Goal: Task Accomplishment & Management: Manage account settings

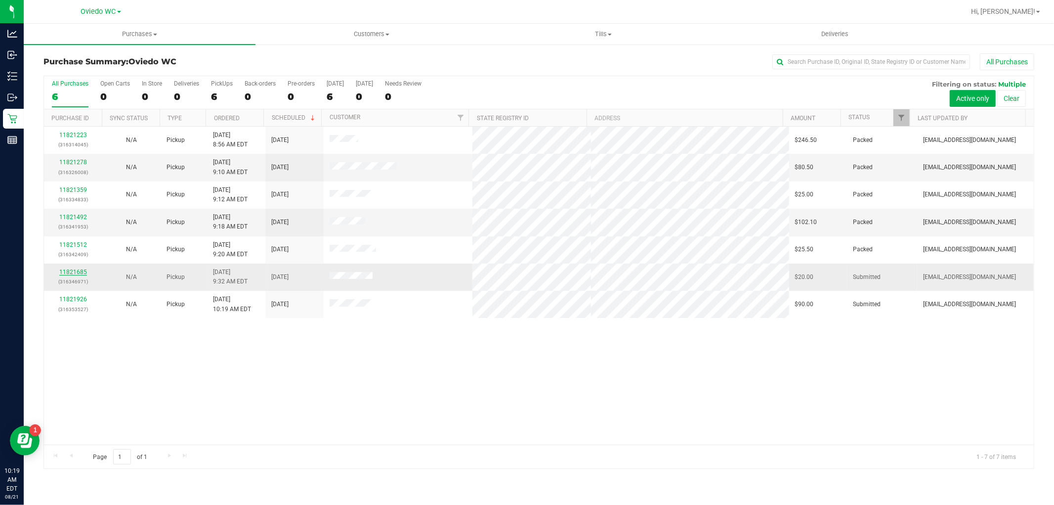
click at [77, 272] on link "11821685" at bounding box center [73, 271] width 28 height 7
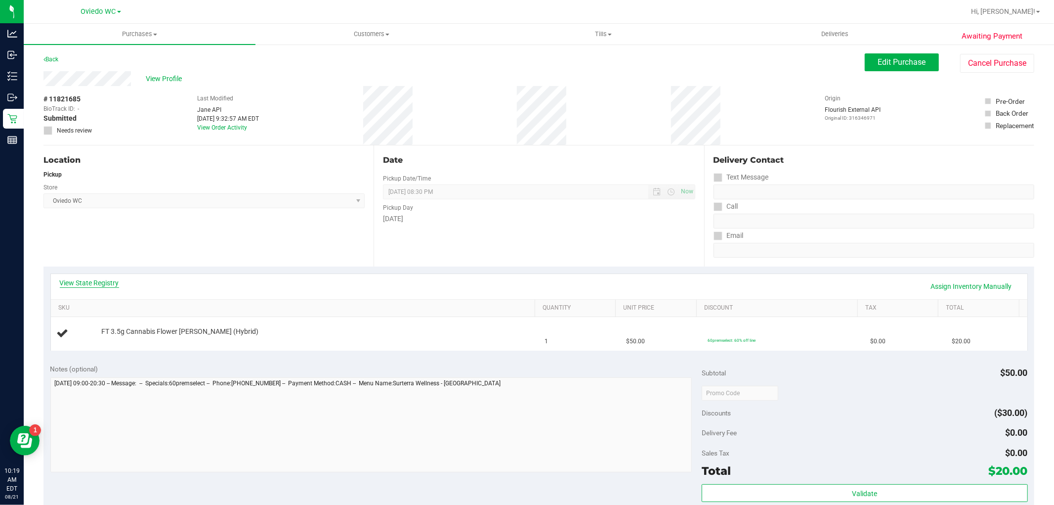
click at [90, 286] on link "View State Registry" at bounding box center [89, 283] width 59 height 10
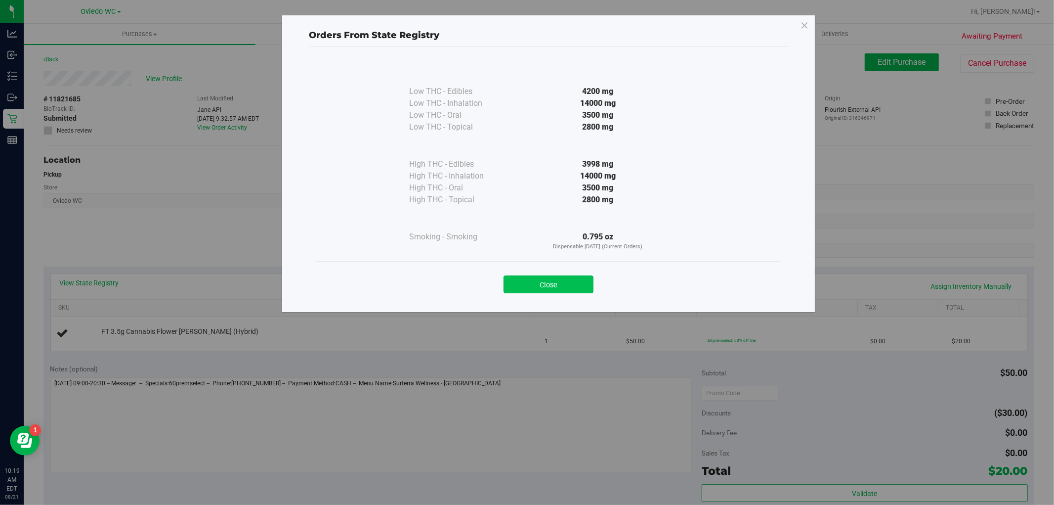
click at [555, 278] on button "Close" at bounding box center [549, 284] width 90 height 18
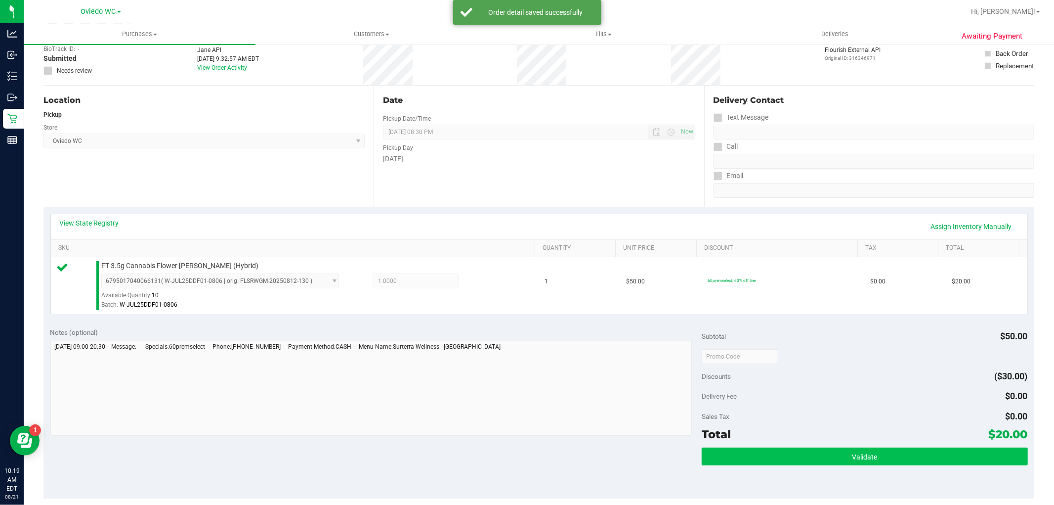
scroll to position [165, 0]
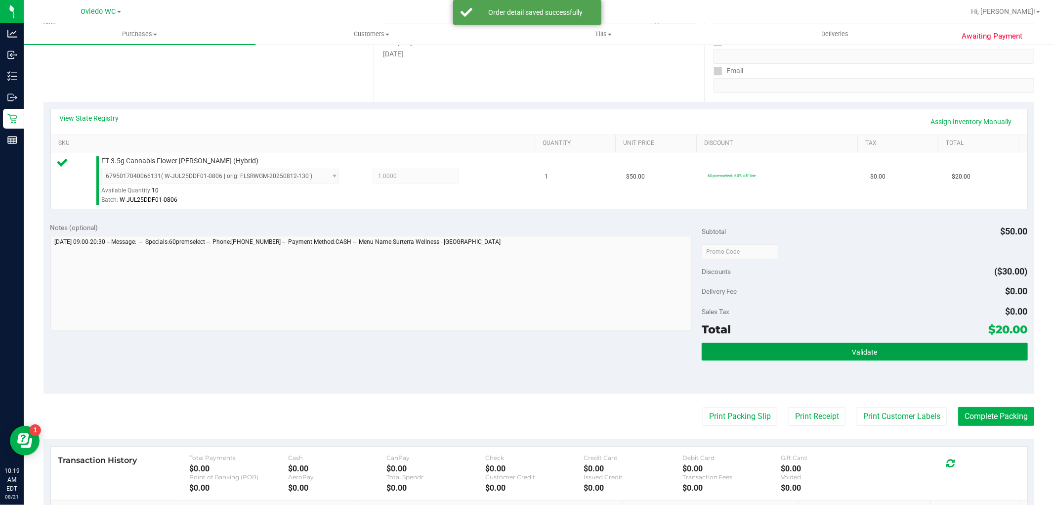
click at [811, 353] on button "Validate" at bounding box center [865, 352] width 326 height 18
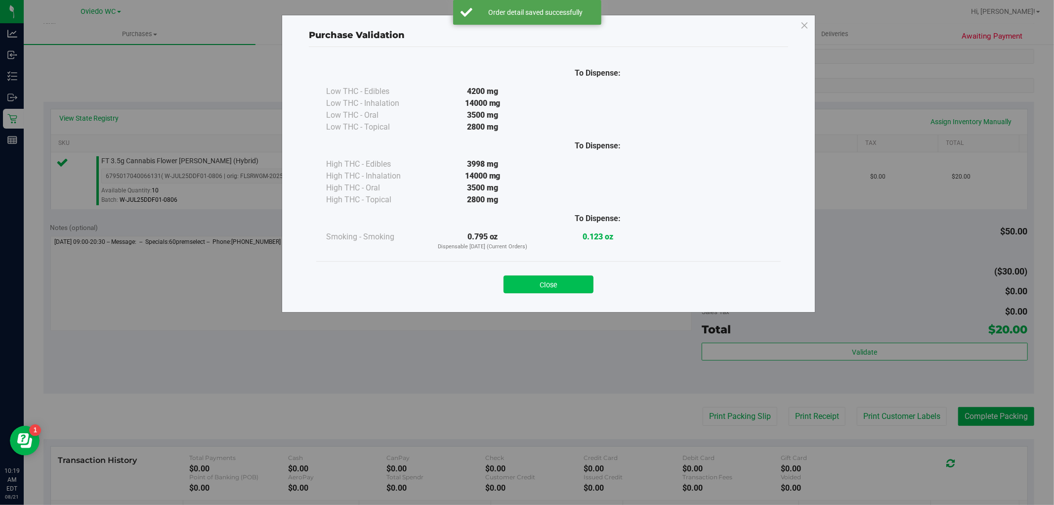
click at [557, 287] on button "Close" at bounding box center [549, 284] width 90 height 18
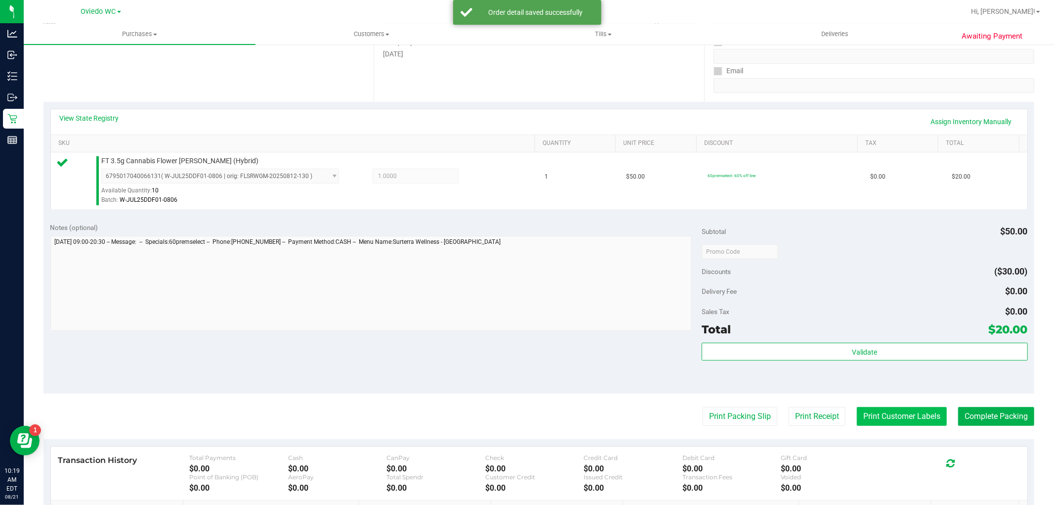
click at [907, 412] on button "Print Customer Labels" at bounding box center [902, 416] width 90 height 19
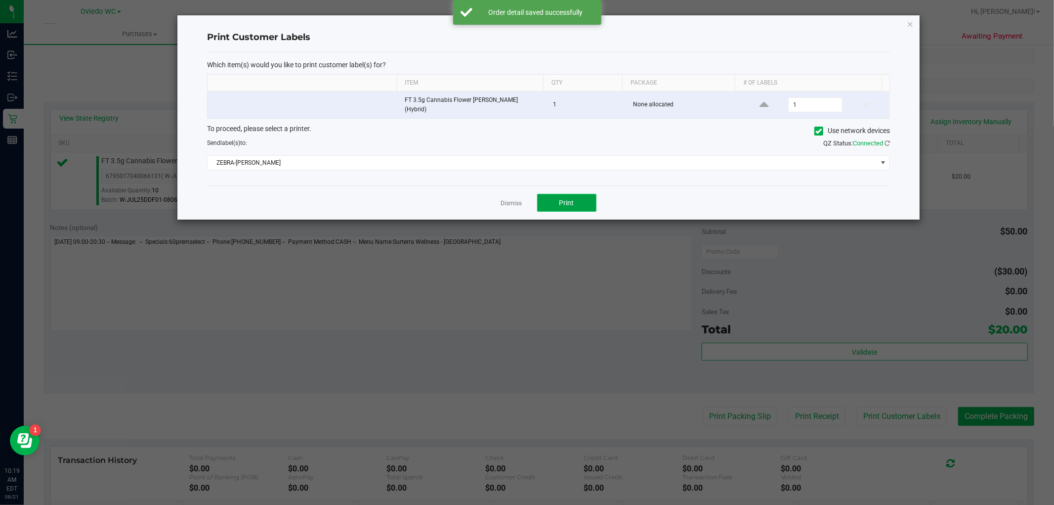
click at [580, 200] on button "Print" at bounding box center [566, 203] width 59 height 18
click at [910, 18] on icon "button" at bounding box center [910, 24] width 7 height 12
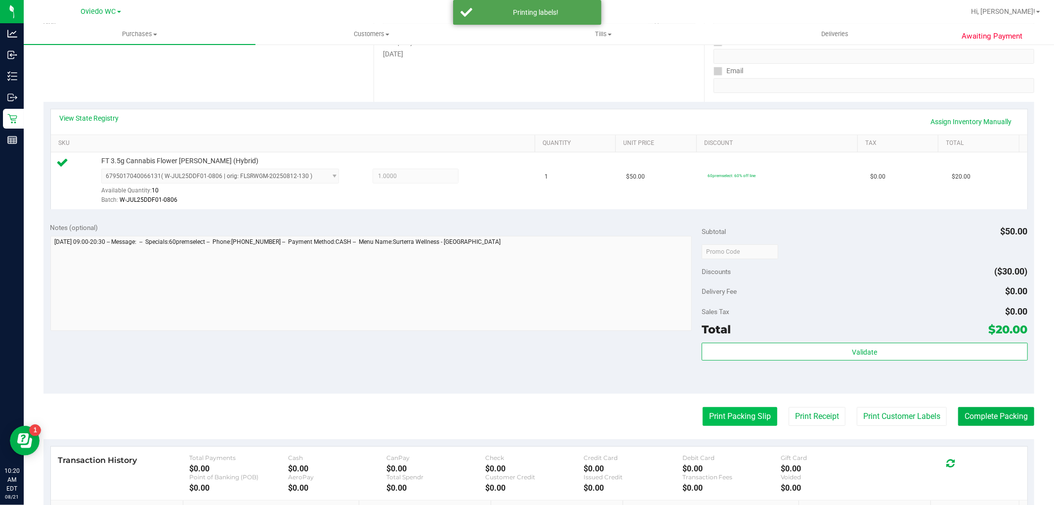
click at [744, 419] on button "Print Packing Slip" at bounding box center [740, 416] width 75 height 19
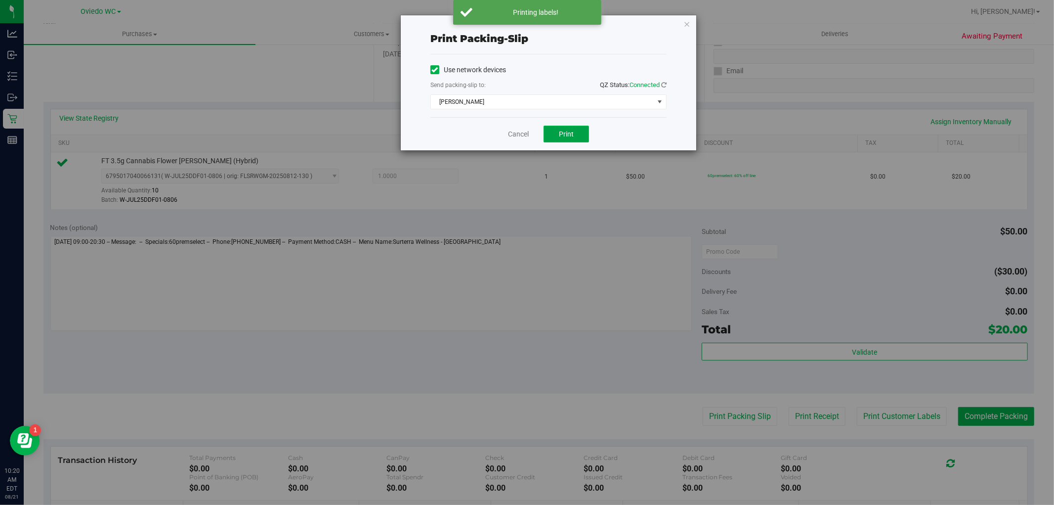
click at [569, 132] on span "Print" at bounding box center [566, 134] width 15 height 8
click at [686, 21] on icon "button" at bounding box center [687, 24] width 7 height 12
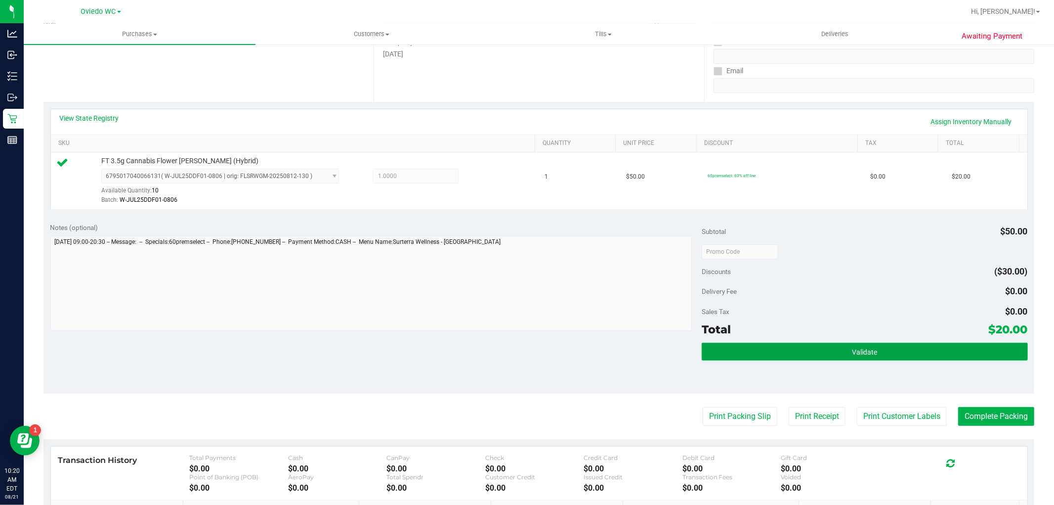
click at [789, 351] on button "Validate" at bounding box center [865, 352] width 326 height 18
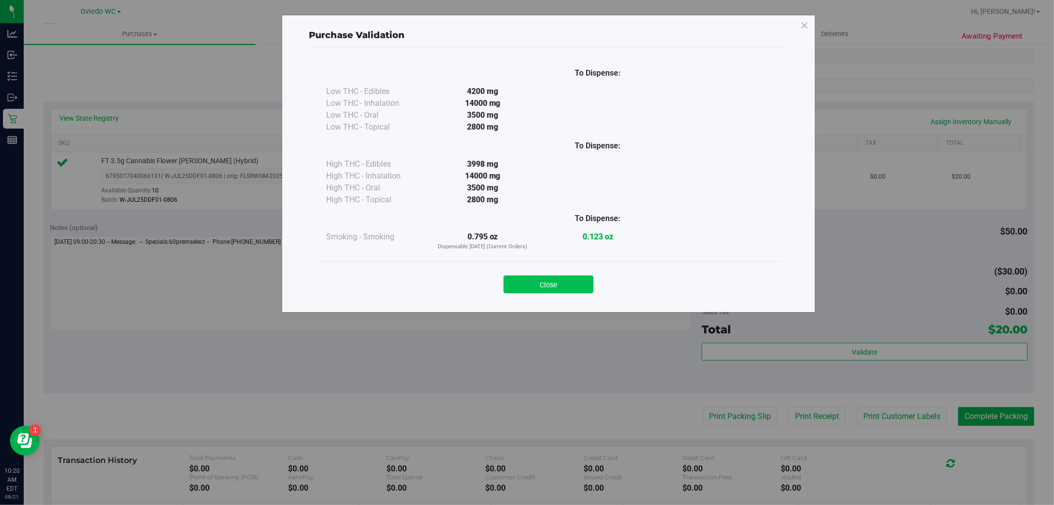
click at [540, 277] on button "Close" at bounding box center [549, 284] width 90 height 18
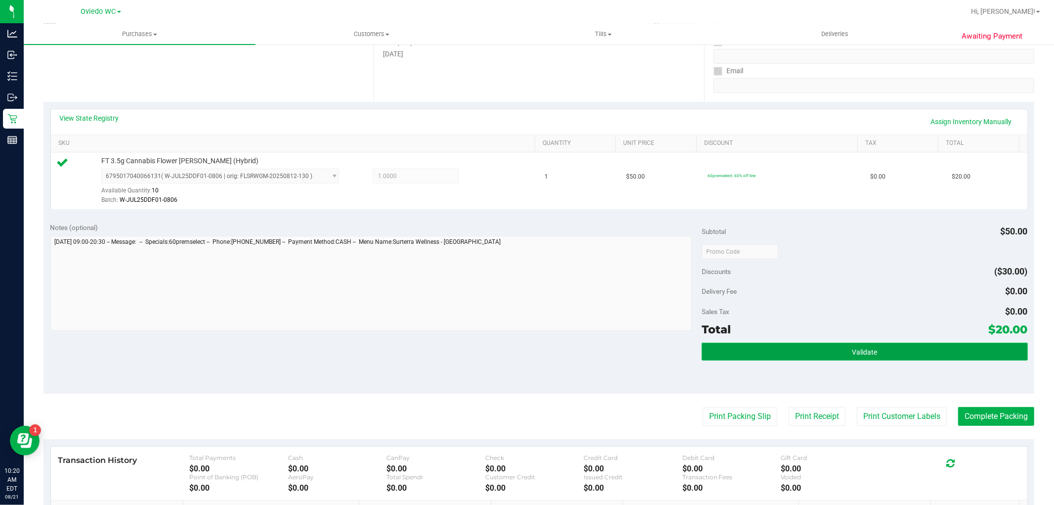
click at [885, 356] on button "Validate" at bounding box center [865, 352] width 326 height 18
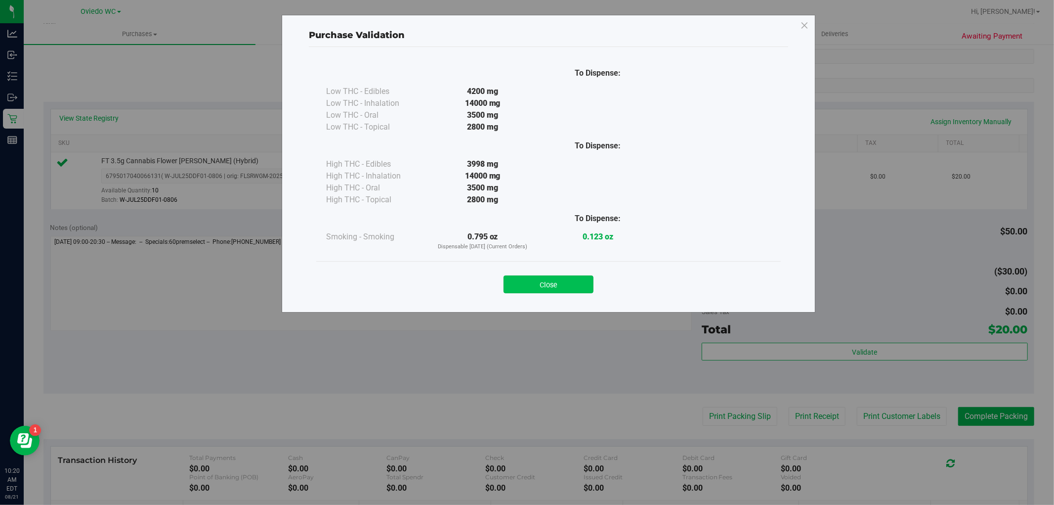
click at [567, 283] on button "Close" at bounding box center [549, 284] width 90 height 18
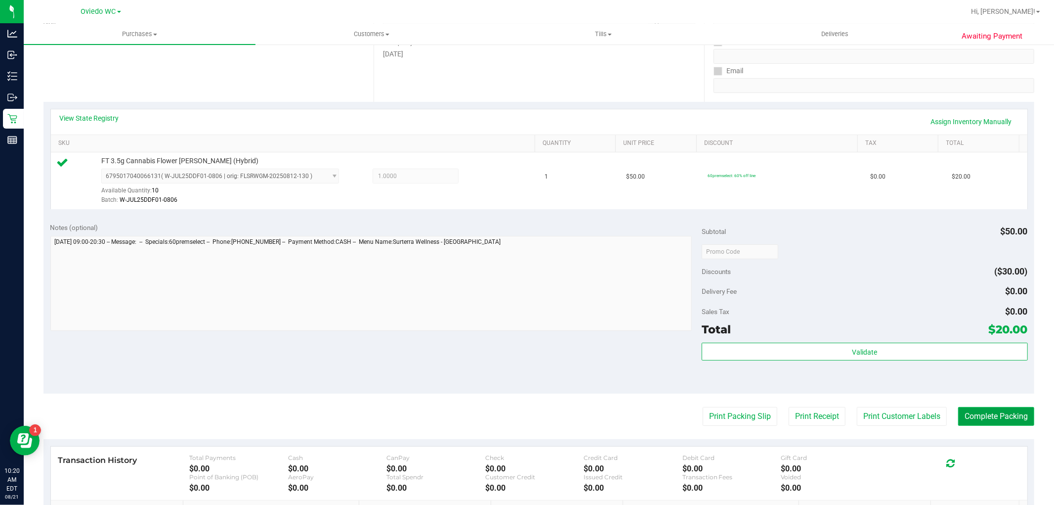
click at [960, 419] on button "Complete Packing" at bounding box center [996, 416] width 76 height 19
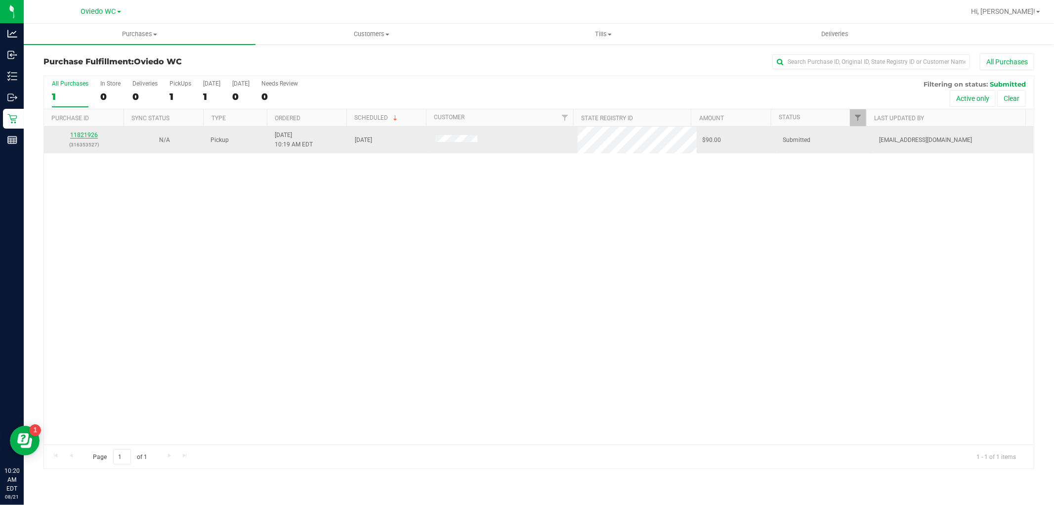
click at [86, 132] on link "11821926" at bounding box center [84, 134] width 28 height 7
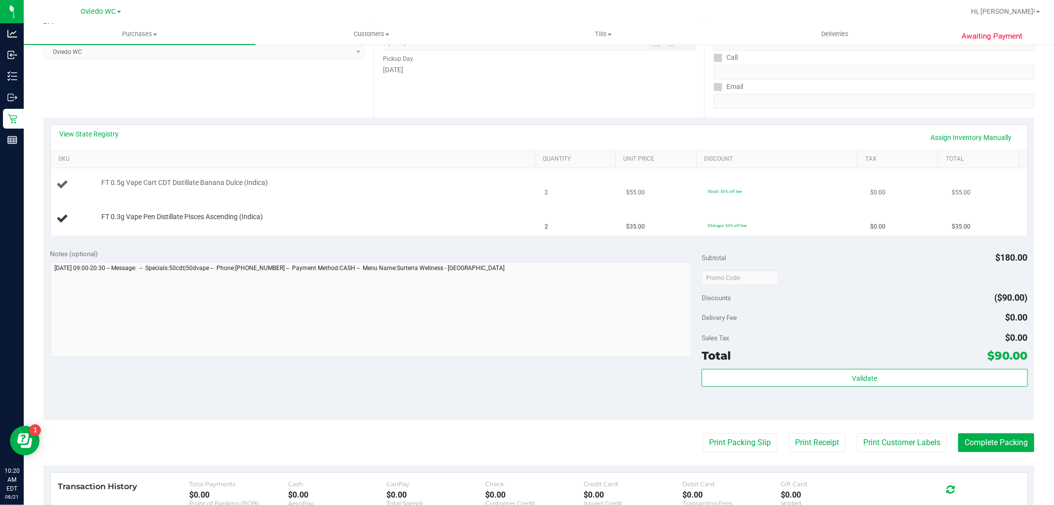
scroll to position [165, 0]
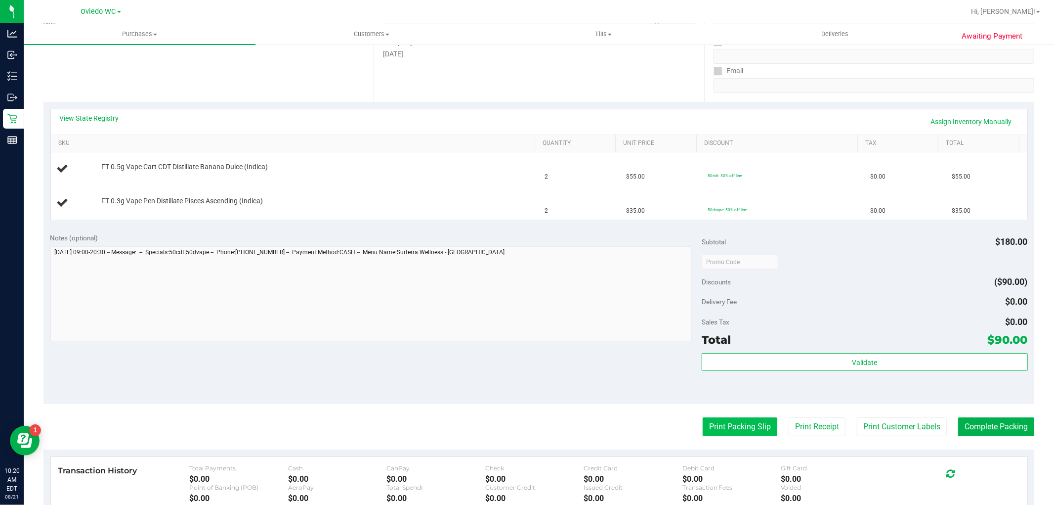
click at [727, 431] on button "Print Packing Slip" at bounding box center [740, 426] width 75 height 19
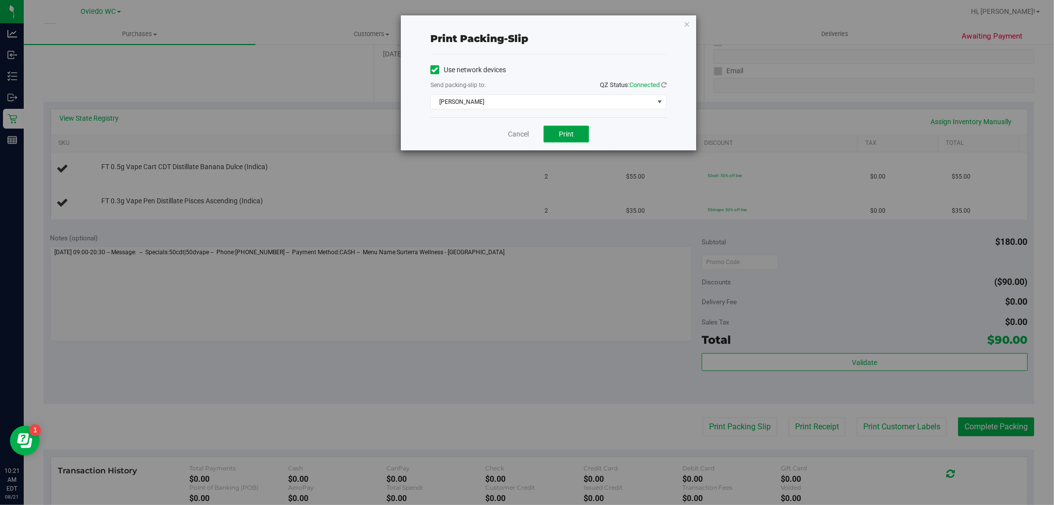
click at [577, 128] on button "Print" at bounding box center [566, 134] width 45 height 17
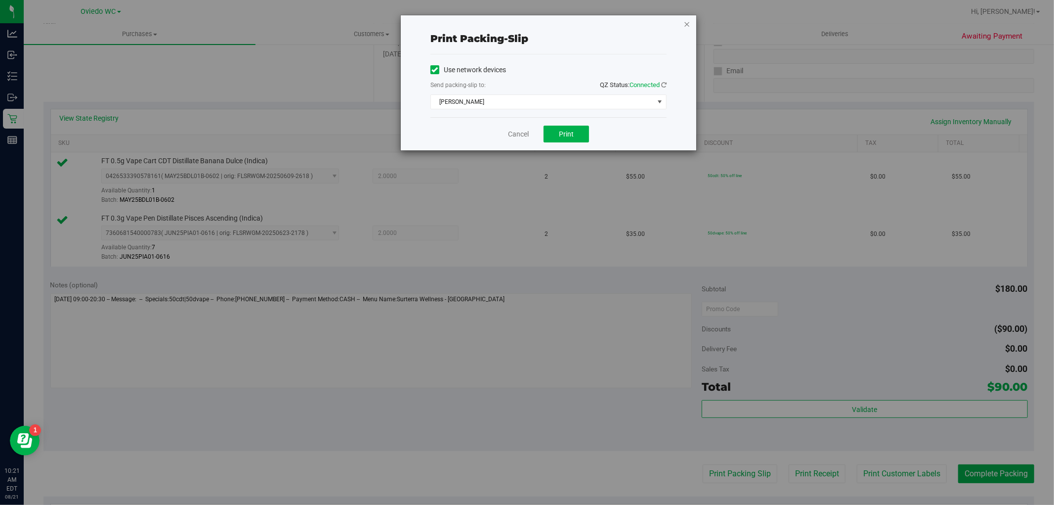
click at [687, 22] on icon "button" at bounding box center [687, 24] width 7 height 12
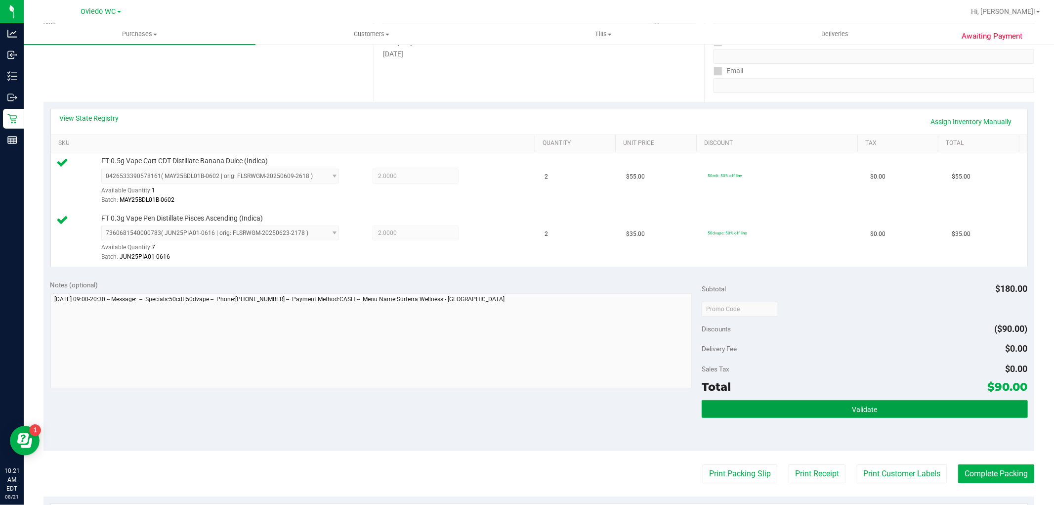
click at [783, 407] on button "Validate" at bounding box center [865, 409] width 326 height 18
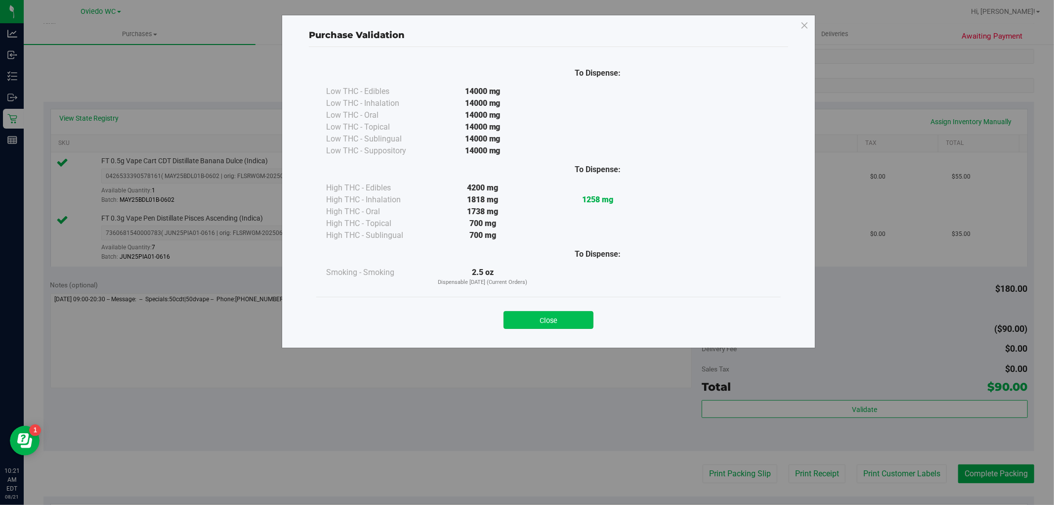
click at [549, 317] on button "Close" at bounding box center [549, 320] width 90 height 18
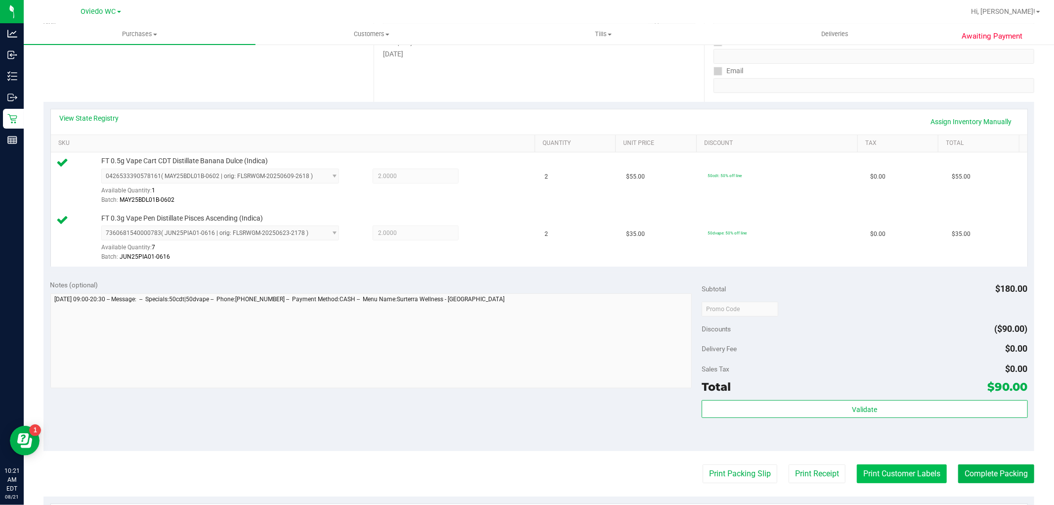
click at [901, 472] on button "Print Customer Labels" at bounding box center [902, 473] width 90 height 19
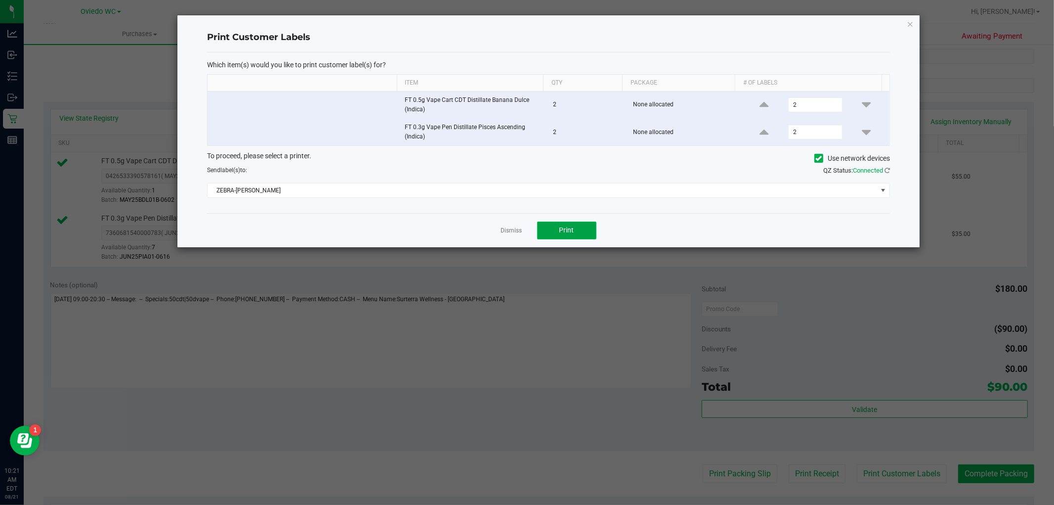
click at [575, 228] on button "Print" at bounding box center [566, 230] width 59 height 18
click at [907, 18] on icon "button" at bounding box center [910, 24] width 7 height 12
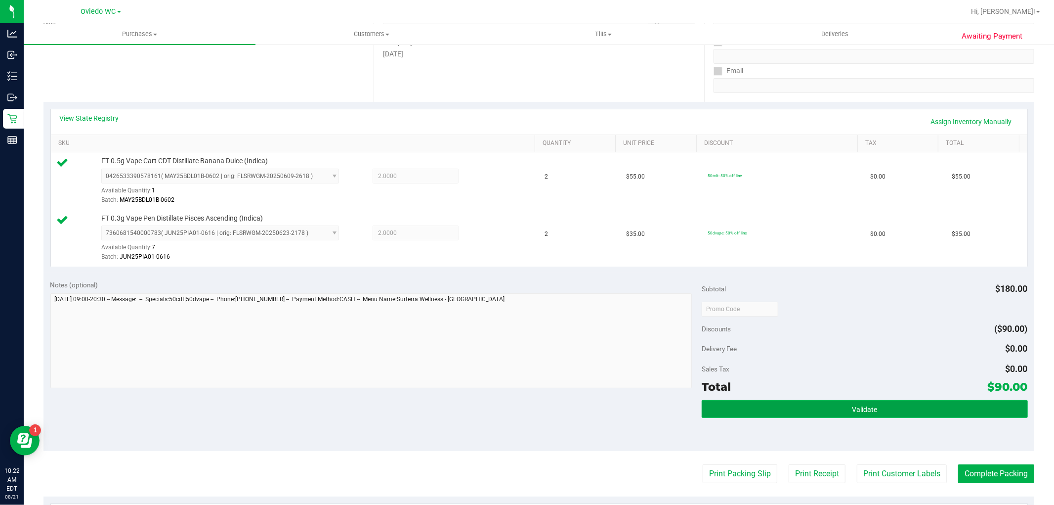
click at [827, 406] on button "Validate" at bounding box center [865, 409] width 326 height 18
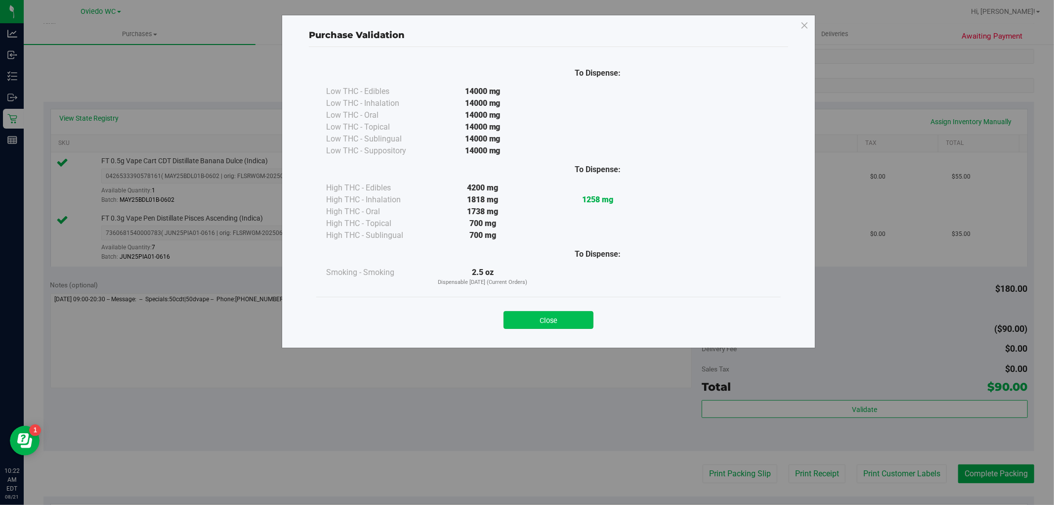
click at [555, 320] on button "Close" at bounding box center [549, 320] width 90 height 18
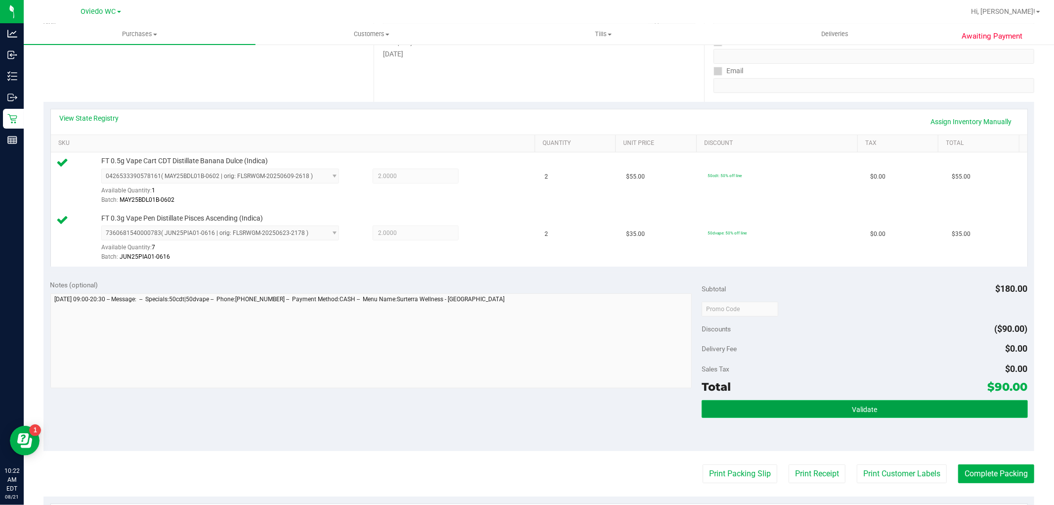
click at [828, 404] on button "Validate" at bounding box center [865, 409] width 326 height 18
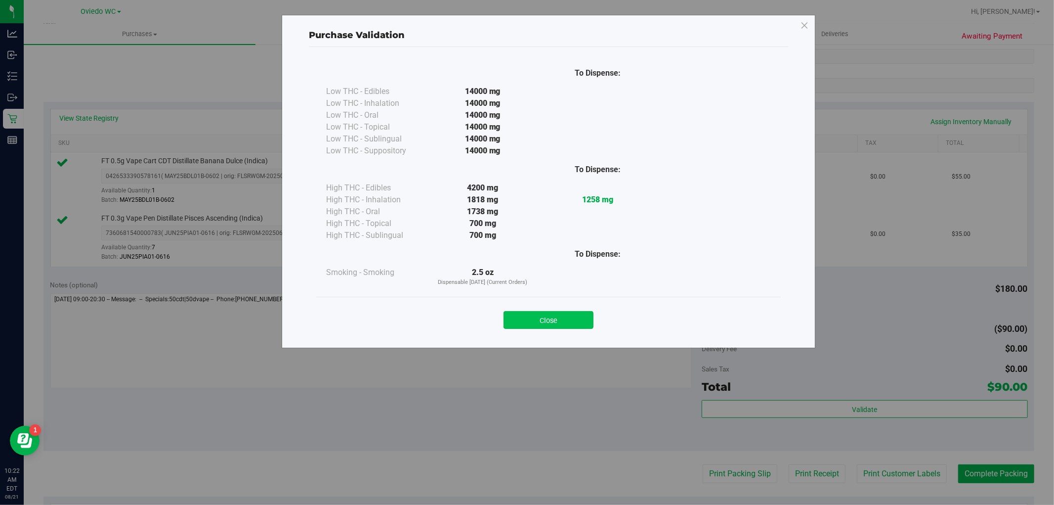
click at [559, 318] on button "Close" at bounding box center [549, 320] width 90 height 18
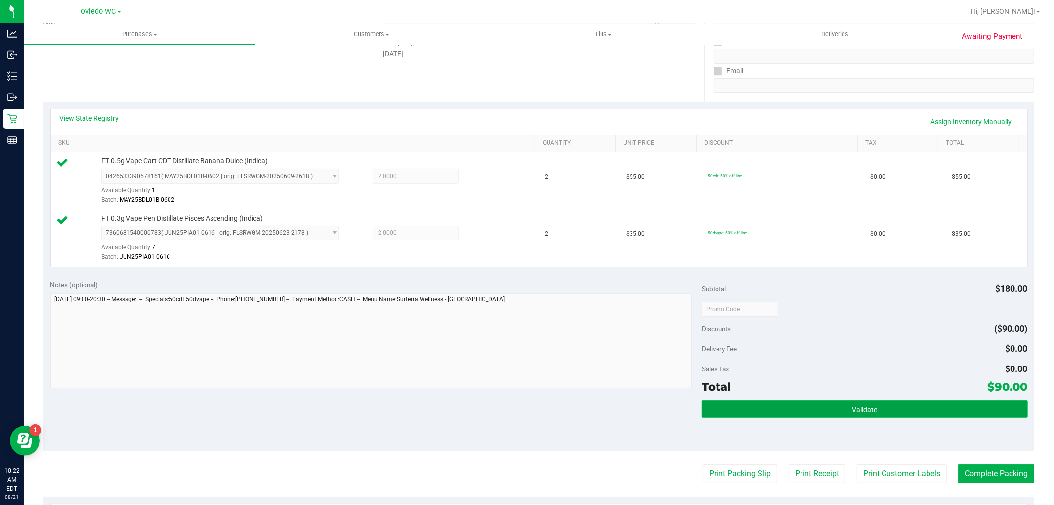
click at [892, 413] on button "Validate" at bounding box center [865, 409] width 326 height 18
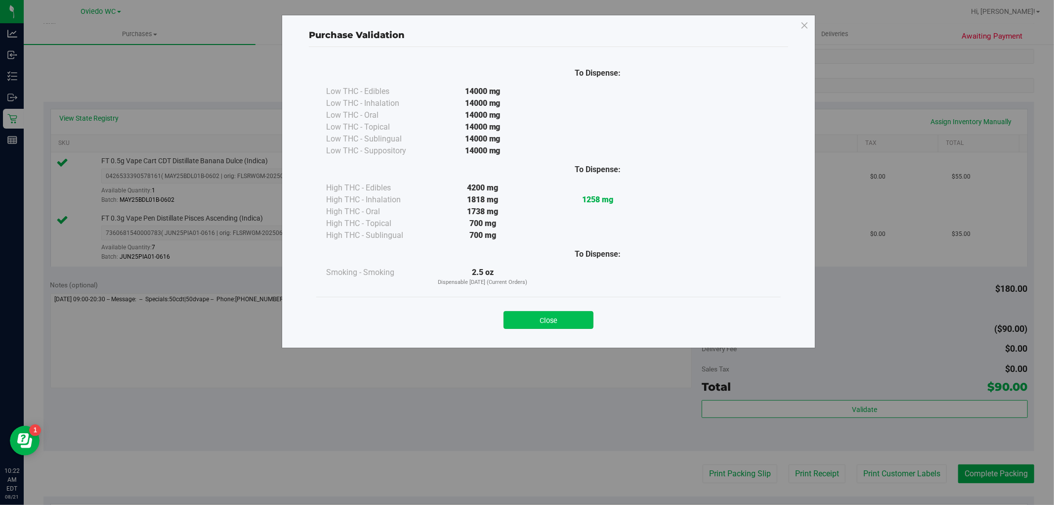
click at [561, 312] on button "Close" at bounding box center [549, 320] width 90 height 18
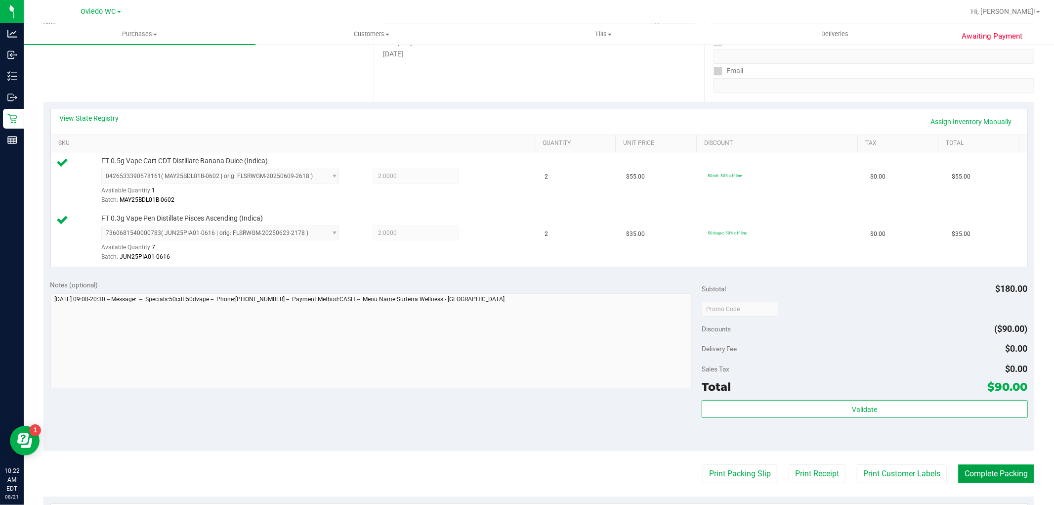
click at [979, 468] on button "Complete Packing" at bounding box center [996, 473] width 76 height 19
